Goal: Task Accomplishment & Management: Complete application form

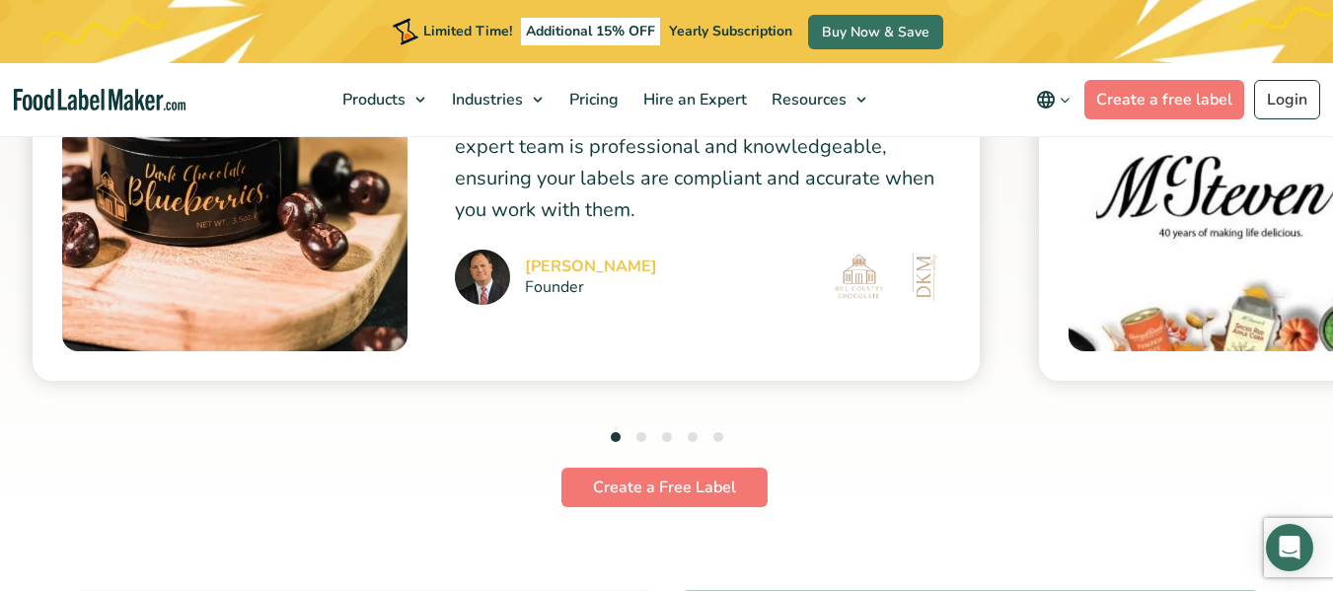
scroll to position [5406, 0]
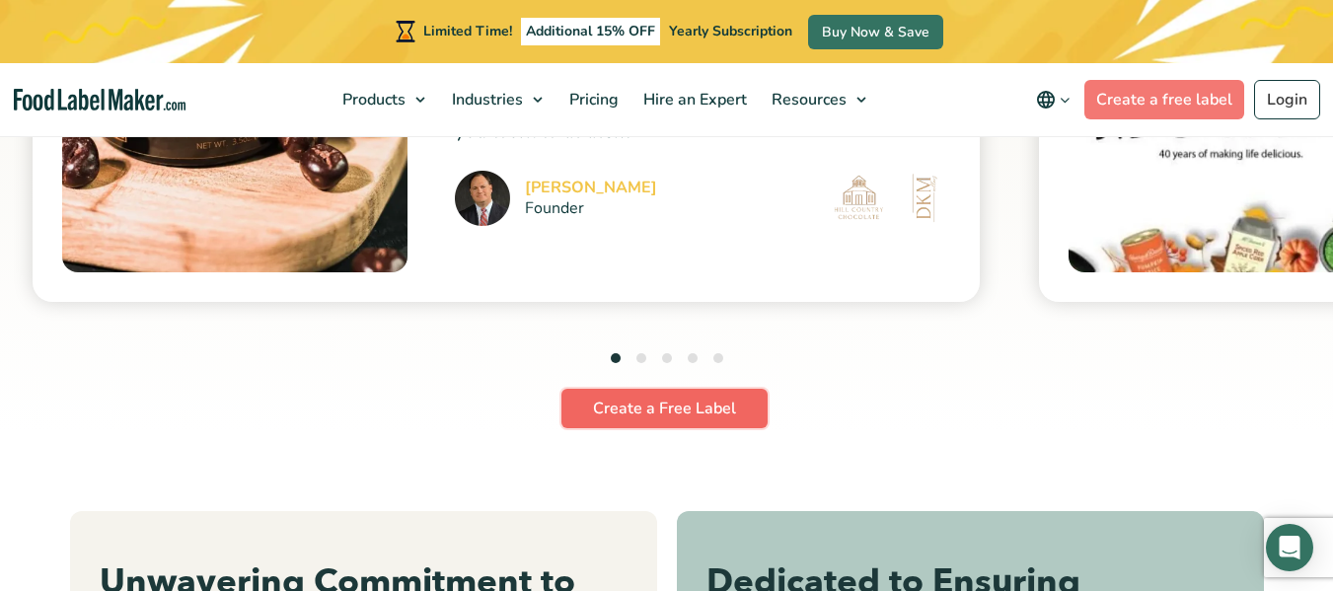
click at [719, 415] on link "Create a Free Label" at bounding box center [664, 408] width 206 height 39
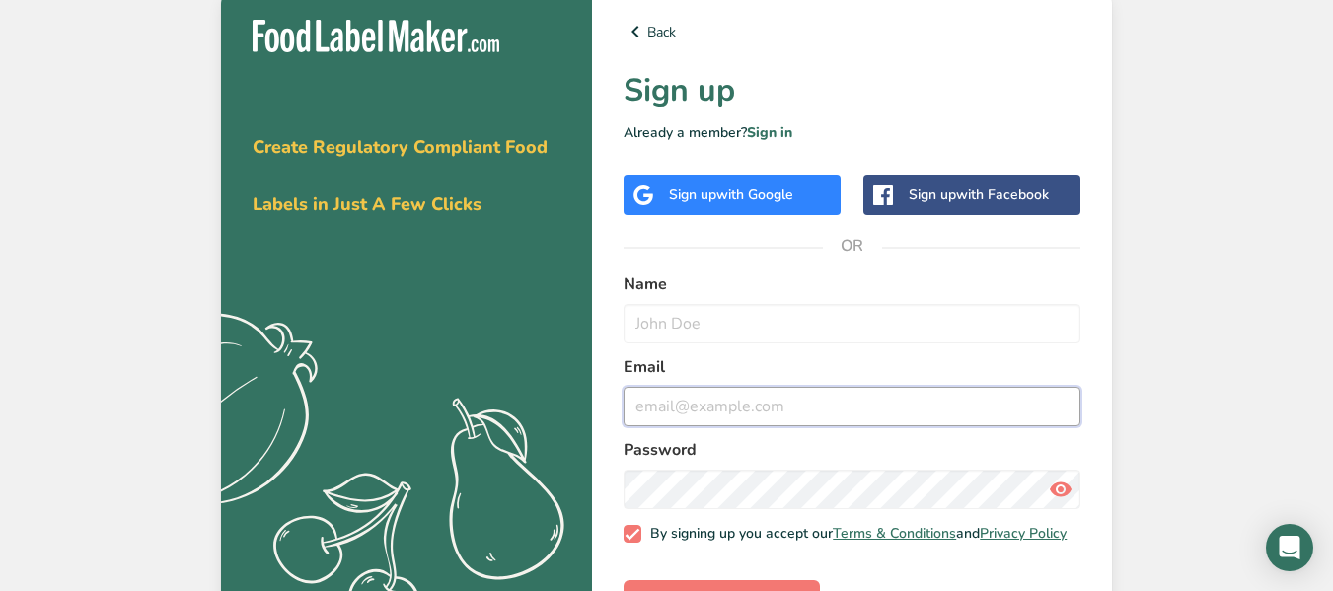
click at [737, 411] on input "email" at bounding box center [851, 406] width 457 height 39
